Goal: Information Seeking & Learning: Learn about a topic

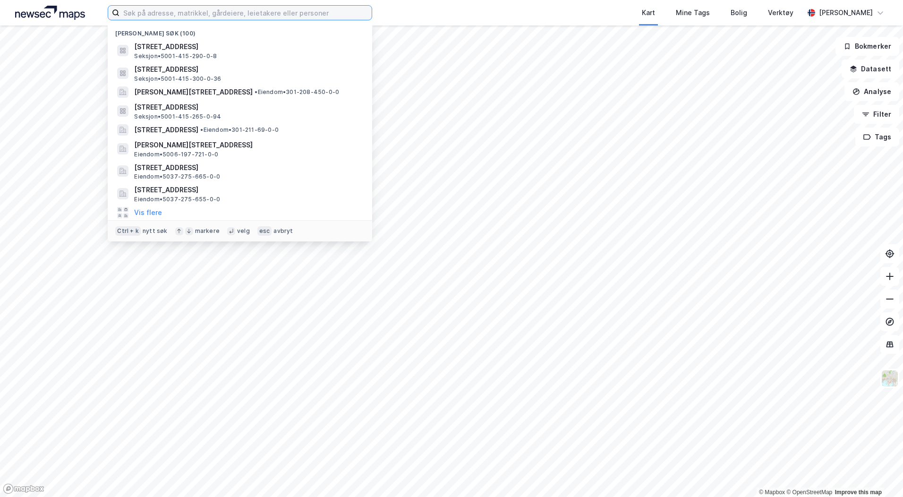
click at [252, 11] on input at bounding box center [245, 13] width 252 height 14
paste input "[STREET_ADDRESS]"
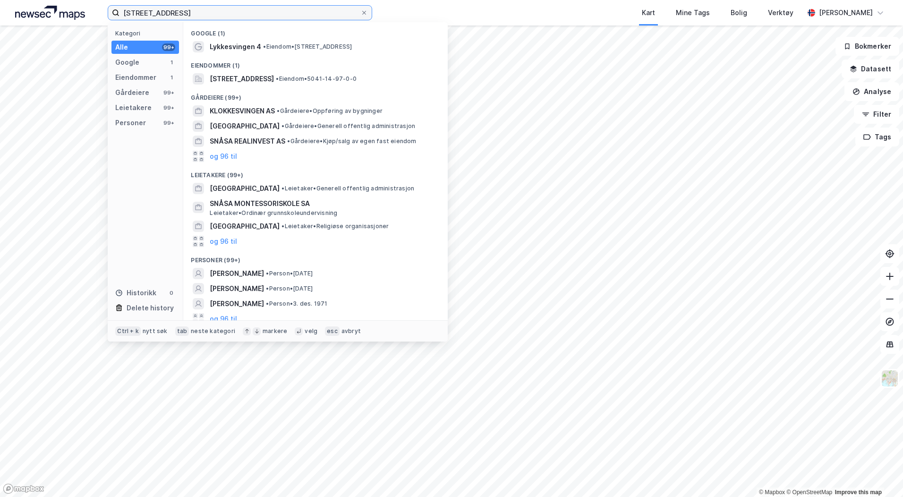
type input "[STREET_ADDRESS]"
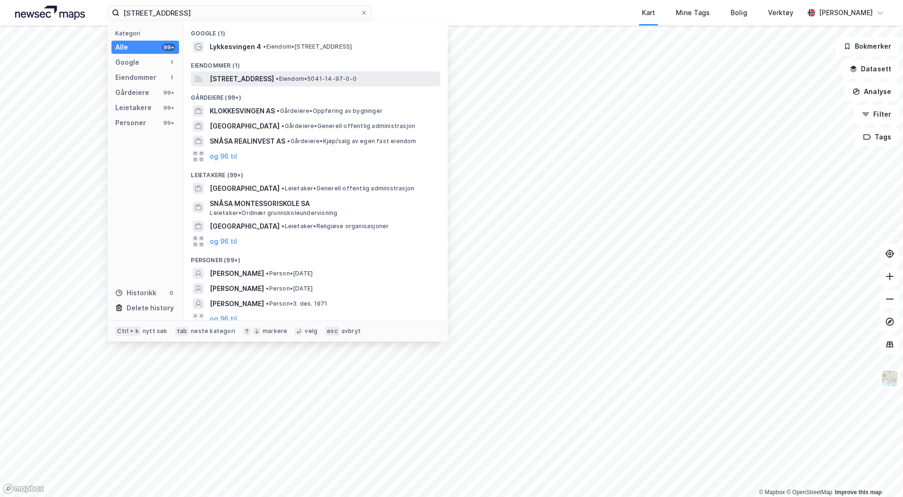
click at [265, 77] on span "[STREET_ADDRESS]" at bounding box center [242, 78] width 64 height 11
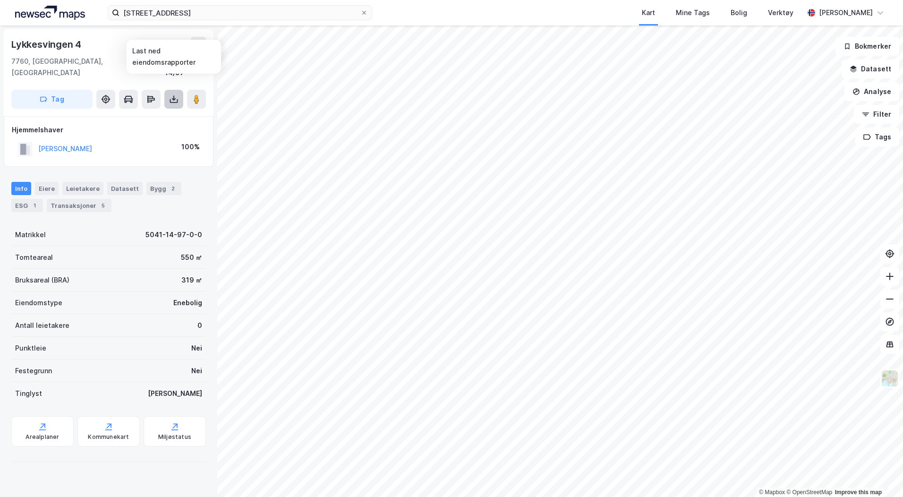
click at [175, 93] on button at bounding box center [173, 99] width 19 height 19
click at [166, 111] on div "Last ned grunnbok" at bounding box center [133, 118] width 101 height 15
click at [154, 182] on div "Bygg 2" at bounding box center [163, 188] width 35 height 13
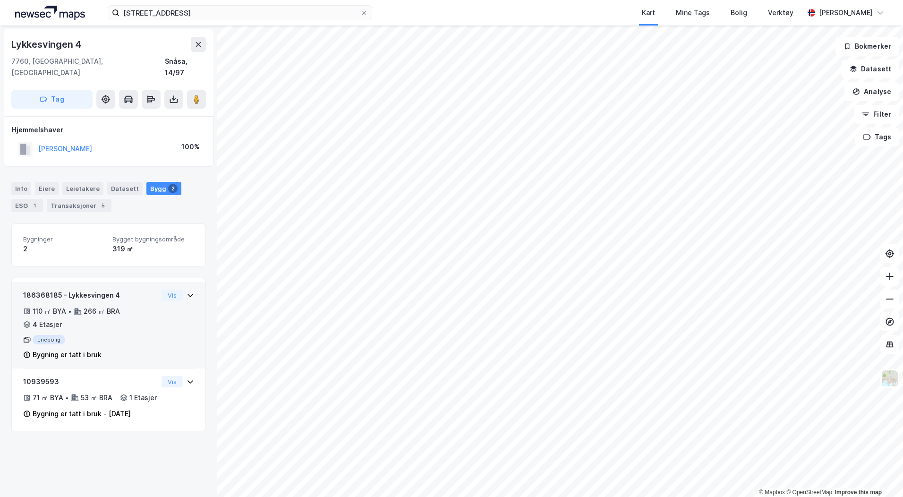
click at [188, 282] on div "186368185 - Lykkesvingen 4 110 ㎡ BYA • 266 ㎡ BRA • 4 Etasjer Enebolig Bygning e…" at bounding box center [109, 325] width 194 height 86
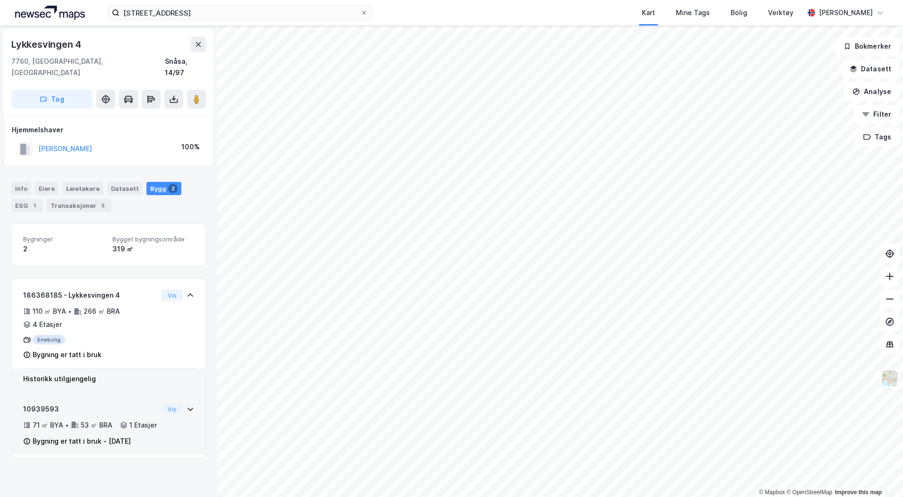
click at [187, 405] on icon at bounding box center [191, 409] width 8 height 8
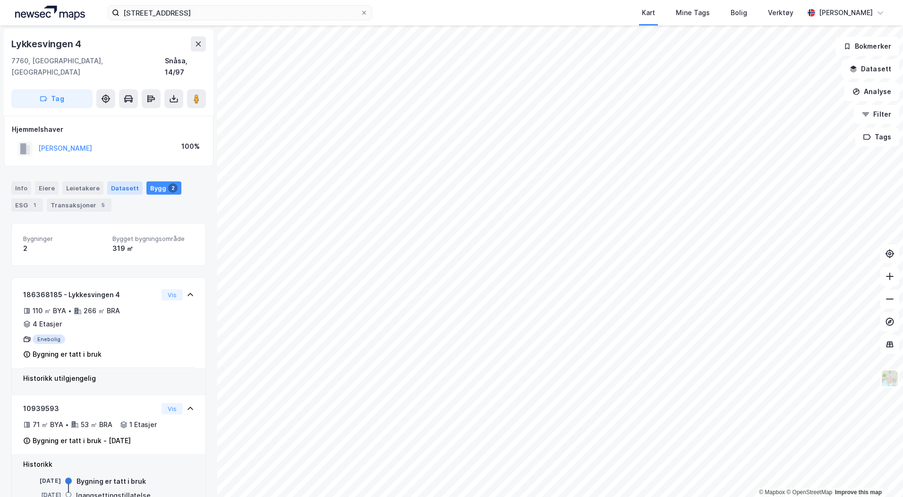
click at [110, 181] on div "Datasett" at bounding box center [124, 187] width 35 height 13
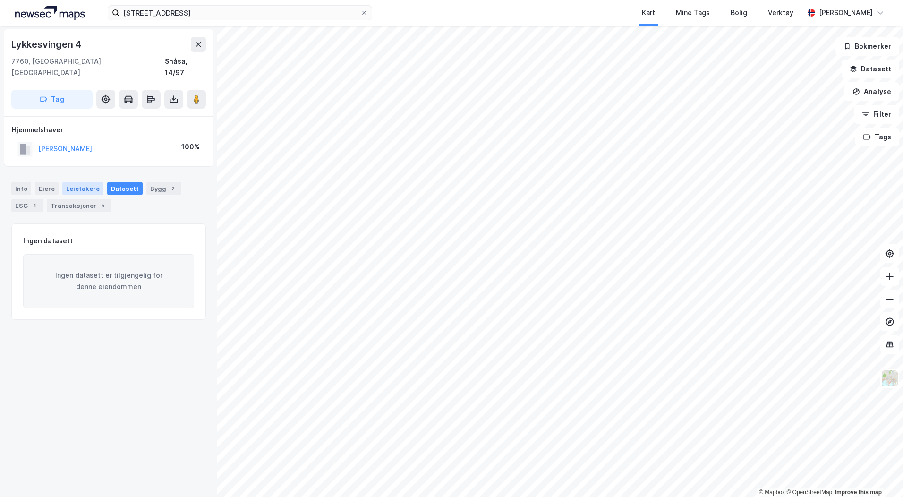
click at [90, 182] on div "Leietakere" at bounding box center [82, 188] width 41 height 13
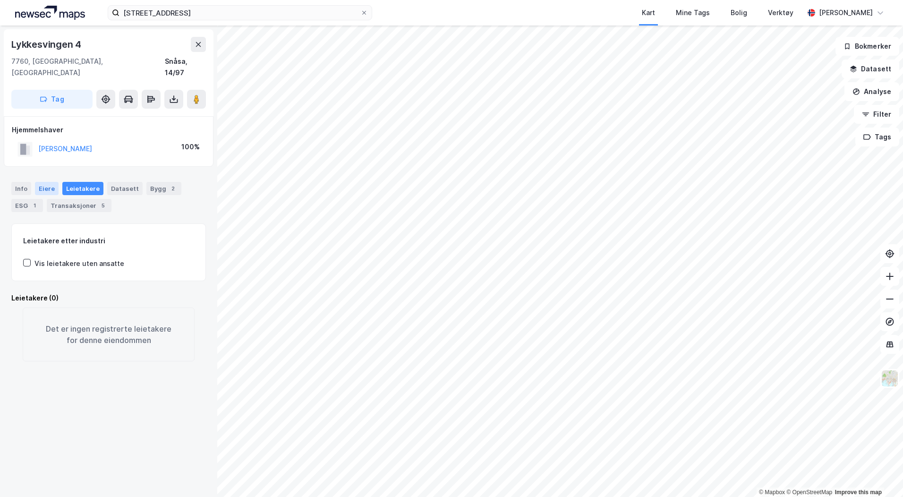
click at [43, 182] on div "Eiere" at bounding box center [47, 188] width 24 height 13
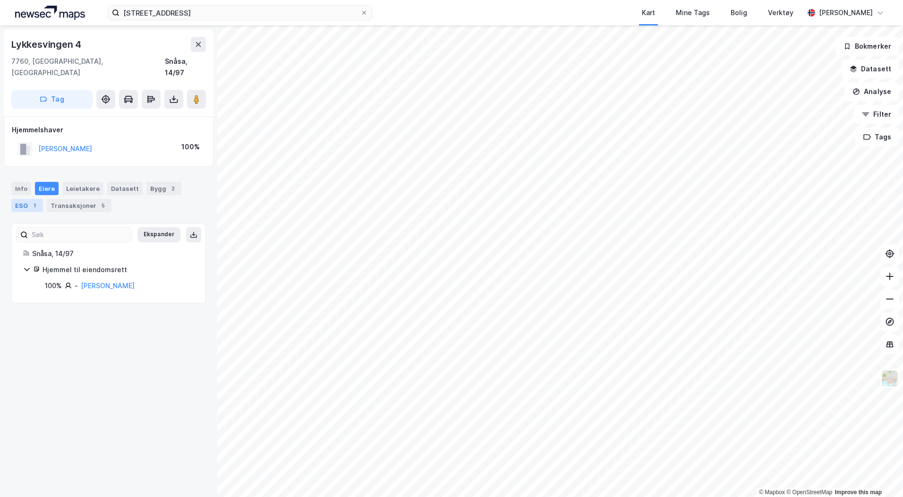
click at [32, 201] on div "1" at bounding box center [34, 205] width 9 height 9
